Goal: Check status: Check status

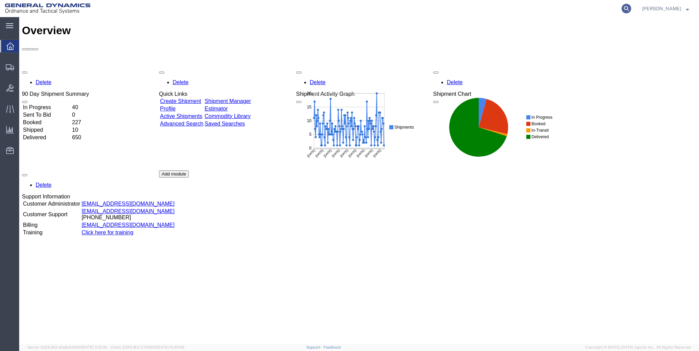
drag, startPoint x: 627, startPoint y: 8, endPoint x: 622, endPoint y: 7, distance: 5.1
click at [627, 8] on icon at bounding box center [626, 9] width 10 height 10
click at [453, 10] on input "search" at bounding box center [517, 8] width 208 height 16
type input "56468013"
click at [624, 8] on icon at bounding box center [626, 9] width 10 height 10
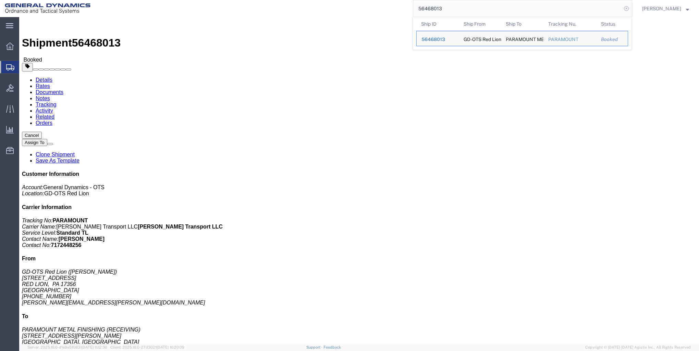
click at [626, 9] on icon at bounding box center [626, 9] width 10 height 10
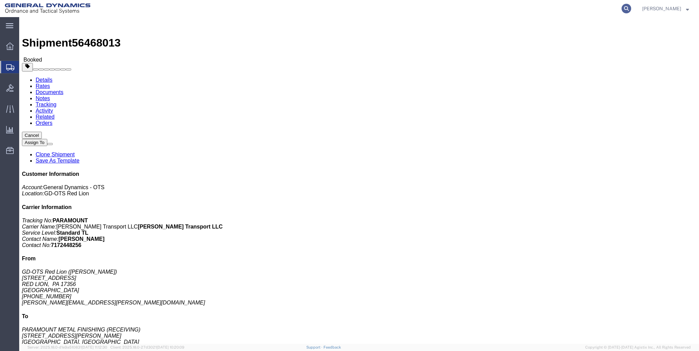
click at [623, 8] on icon at bounding box center [626, 9] width 10 height 10
click at [433, 9] on input "search" at bounding box center [517, 8] width 208 height 16
type input "56541243"
click at [625, 9] on icon at bounding box center [626, 9] width 10 height 10
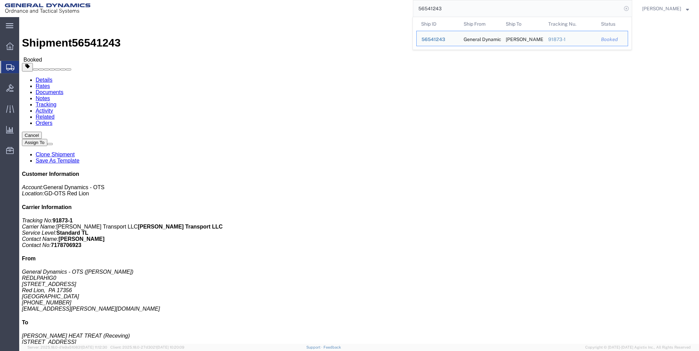
click at [622, 8] on icon at bounding box center [626, 9] width 10 height 10
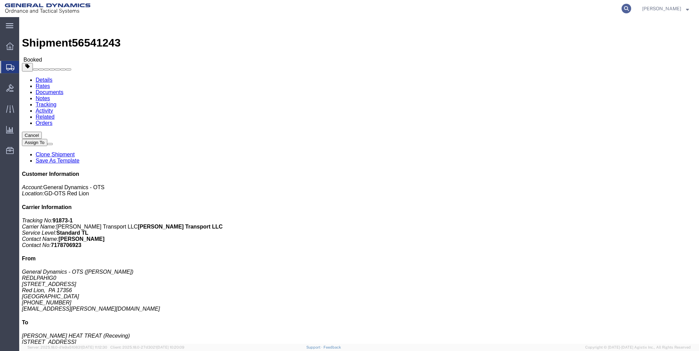
click at [625, 7] on icon at bounding box center [626, 9] width 10 height 10
type input "56597496"
click at [624, 8] on icon at bounding box center [626, 9] width 10 height 10
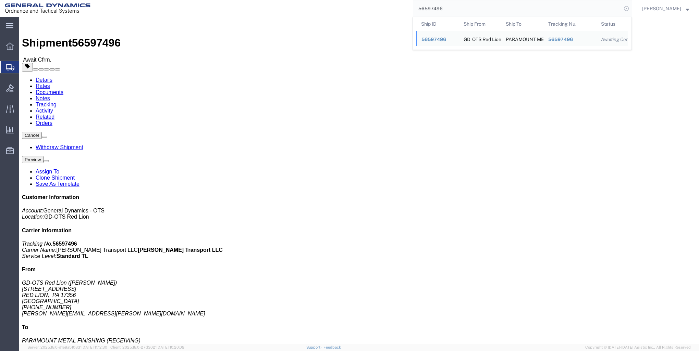
click at [624, 8] on icon at bounding box center [626, 9] width 10 height 10
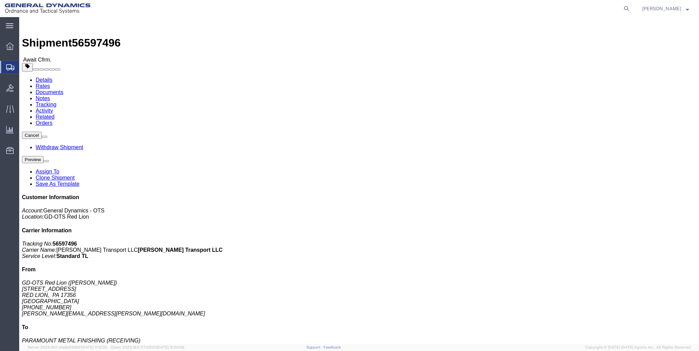
click at [624, 8] on icon at bounding box center [626, 9] width 10 height 10
click at [434, 9] on input "search" at bounding box center [517, 8] width 208 height 16
type input "56453959"
click at [626, 8] on icon at bounding box center [626, 9] width 10 height 10
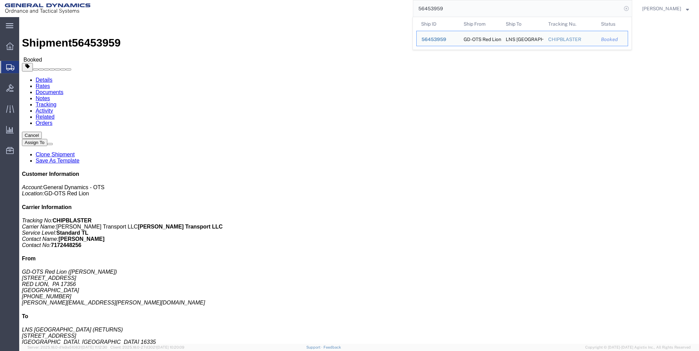
click at [625, 7] on icon at bounding box center [626, 9] width 10 height 10
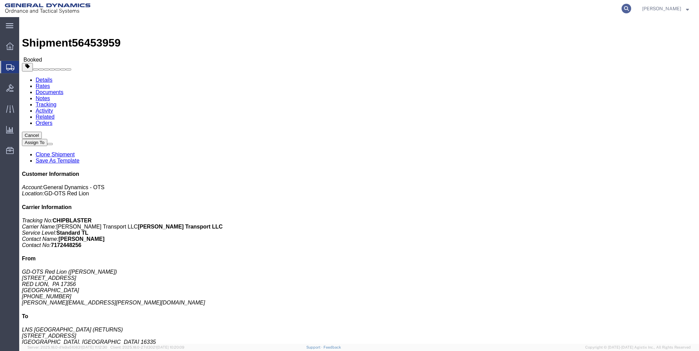
click at [626, 7] on icon at bounding box center [626, 9] width 10 height 10
click at [442, 6] on input "search" at bounding box center [517, 8] width 208 height 16
type input "56388774"
click at [625, 8] on icon at bounding box center [626, 9] width 10 height 10
